Goal: Task Accomplishment & Management: Use online tool/utility

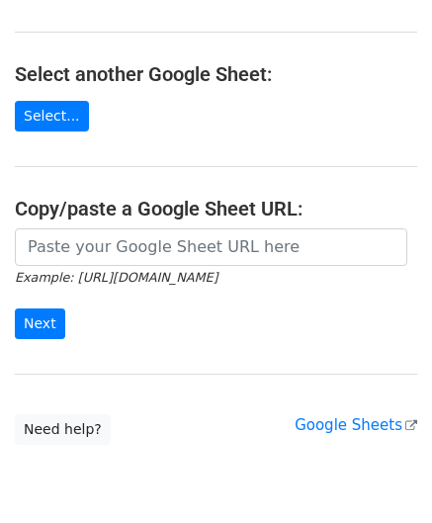
scroll to position [259, 0]
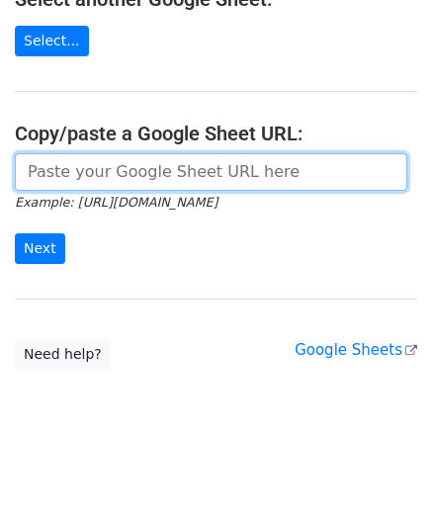
click at [71, 175] on input "url" at bounding box center [211, 172] width 393 height 38
paste input "https://docs.google.com/spreadsheets/d/1S-KbIrorauVs63mwNZcmayeTZnfTTU3Y1GmWTz1…"
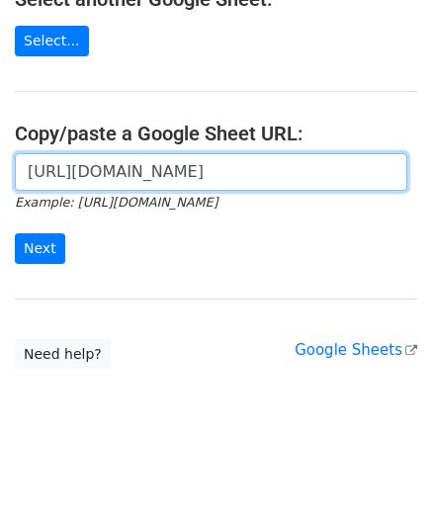
scroll to position [0, 439]
type input "https://docs.google.com/spreadsheets/d/1S-KbIrorauVs63mwNZcmayeTZnfTTU3Y1GmWTz1…"
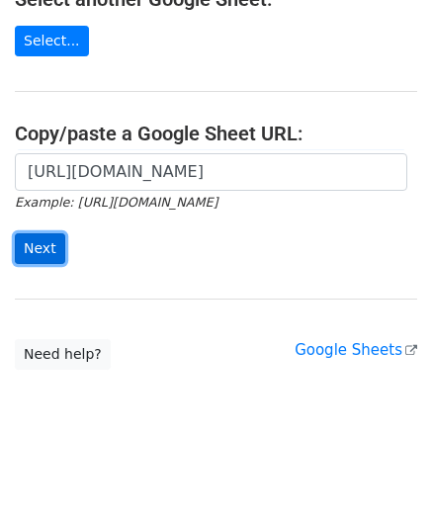
click at [42, 250] on input "Next" at bounding box center [40, 248] width 50 height 31
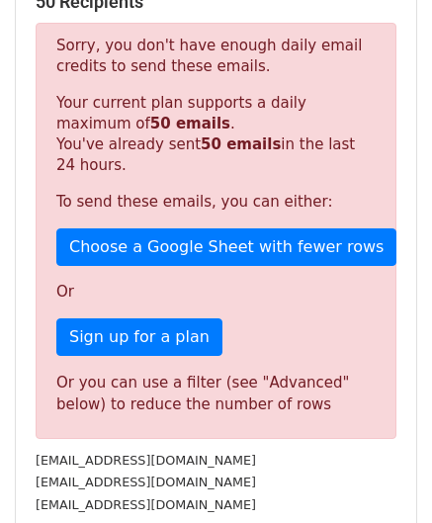
scroll to position [668, 0]
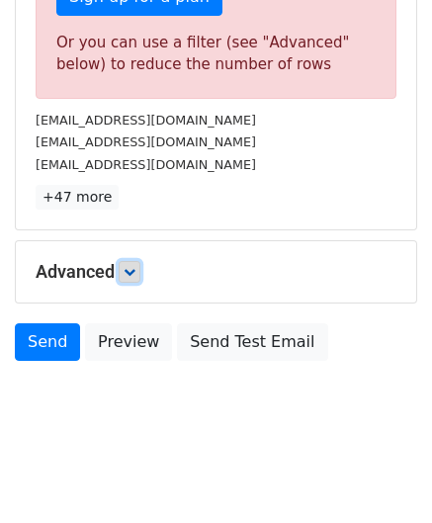
click at [136, 268] on icon at bounding box center [130, 272] width 12 height 12
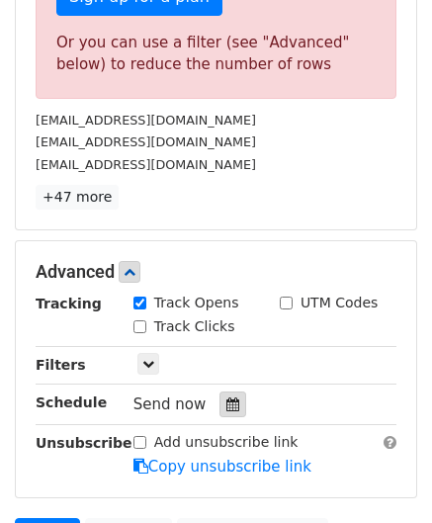
click at [227, 398] on icon at bounding box center [233, 405] width 13 height 14
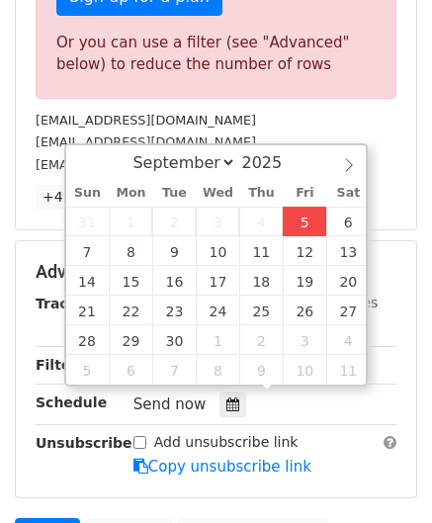
type input "[DATE] 12:00"
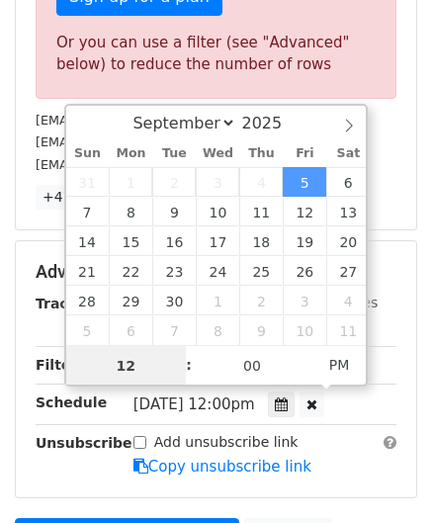
scroll to position [0, 0]
paste input "0"
type input "10"
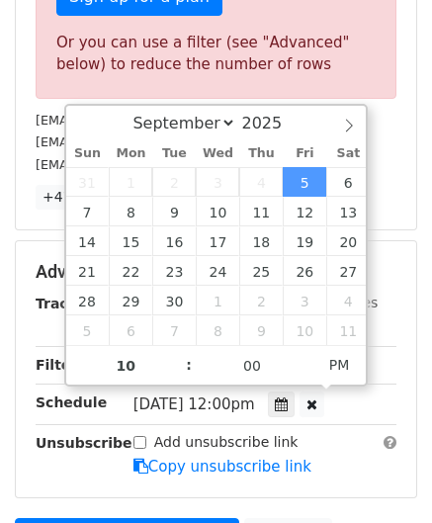
type input "[DATE] 22:00"
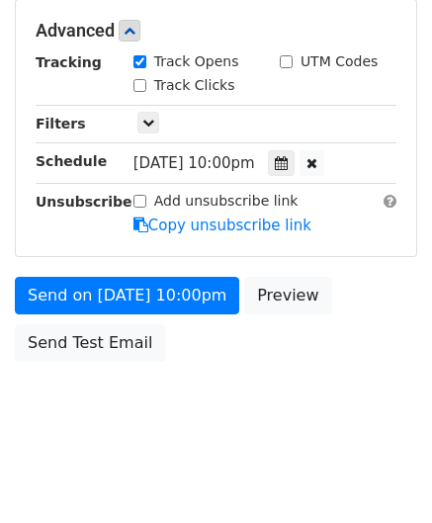
scroll to position [907, 0]
